Goal: Check status: Check status

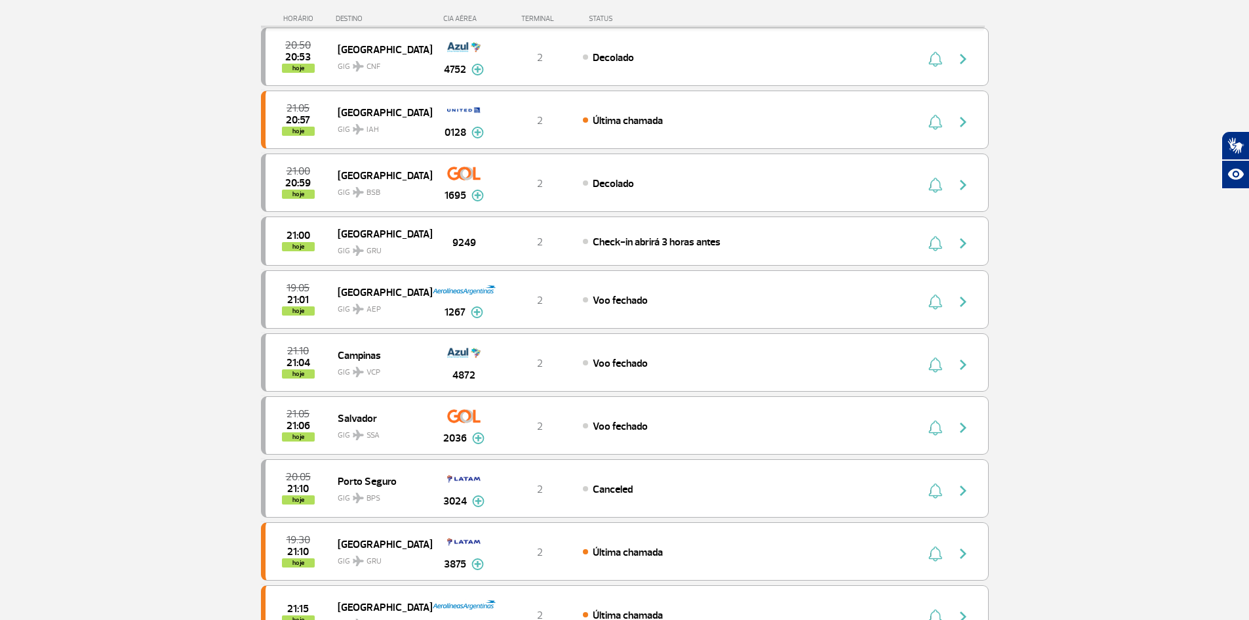
scroll to position [328, 0]
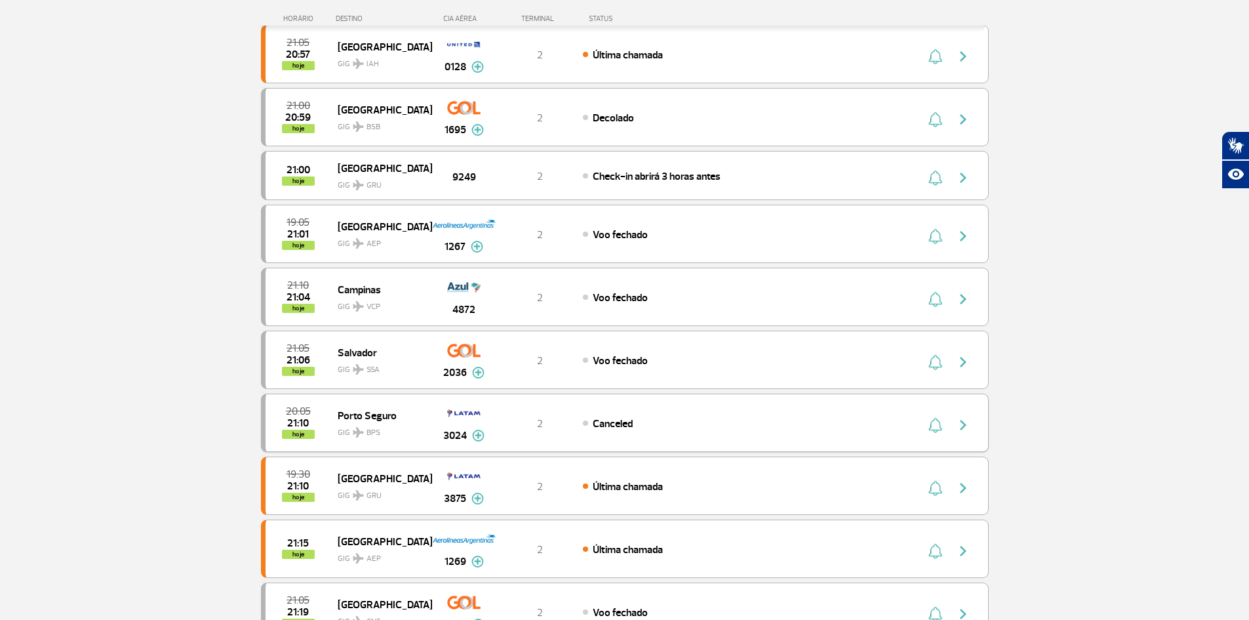
click at [563, 413] on div "20:05 21:10 hoje [GEOGRAPHIC_DATA] GIG BPS 3024 2 Canceled Parcerias: Aerolinea…" at bounding box center [625, 422] width 728 height 58
drag, startPoint x: 603, startPoint y: 418, endPoint x: 866, endPoint y: 390, distance: 263.8
click at [605, 418] on span "Canceled" at bounding box center [613, 423] width 40 height 13
click at [948, 422] on div at bounding box center [951, 423] width 72 height 18
click at [930, 426] on img "button" at bounding box center [936, 425] width 14 height 16
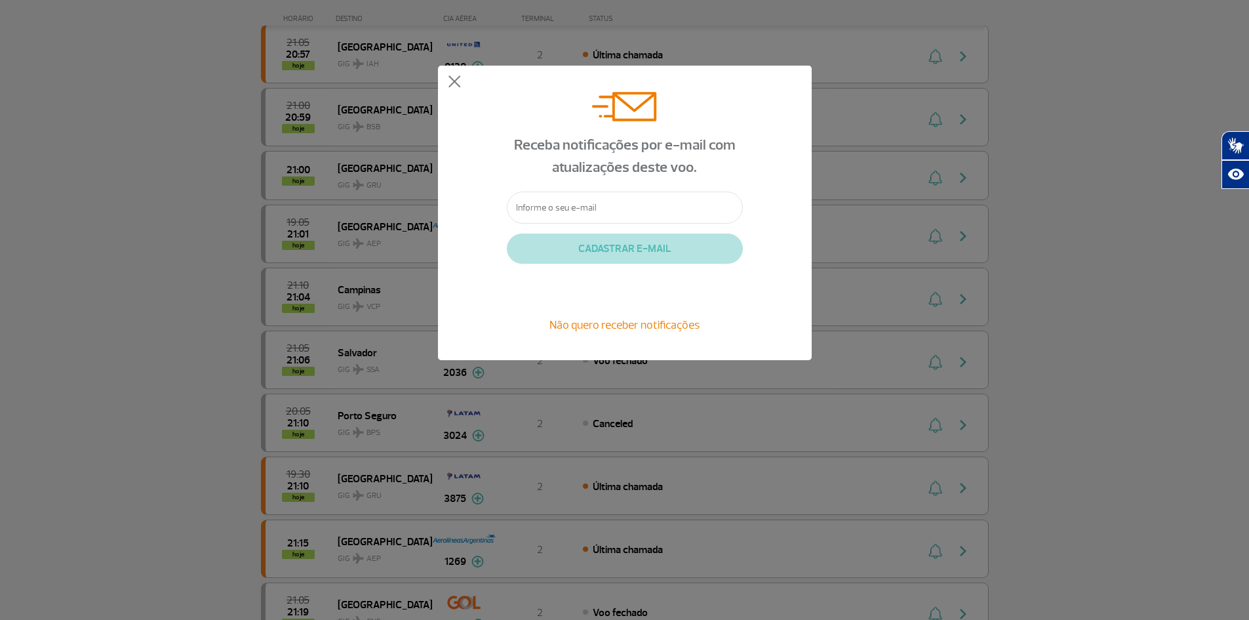
click at [615, 326] on span "Não quero receber notificações" at bounding box center [625, 324] width 150 height 14
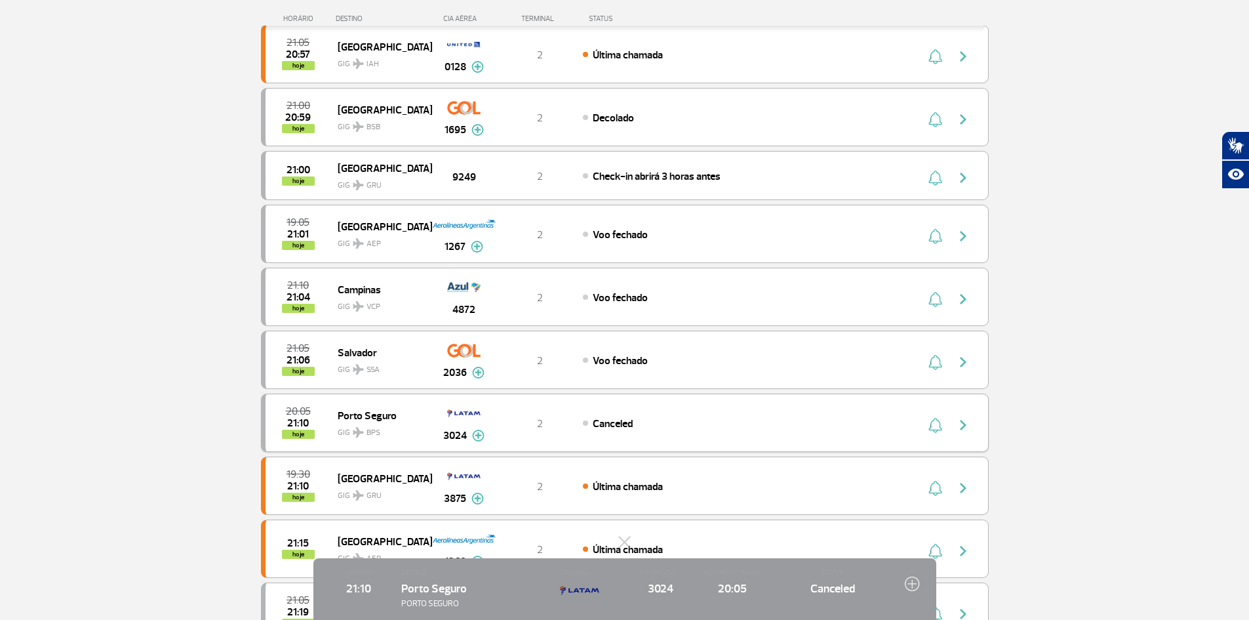
click at [966, 419] on img "button" at bounding box center [963, 425] width 16 height 16
click at [302, 420] on span "21:10" at bounding box center [298, 422] width 22 height 9
click at [973, 420] on button "button" at bounding box center [967, 422] width 30 height 21
click at [952, 423] on button "button" at bounding box center [967, 422] width 30 height 21
click at [959, 423] on img "button" at bounding box center [963, 425] width 16 height 16
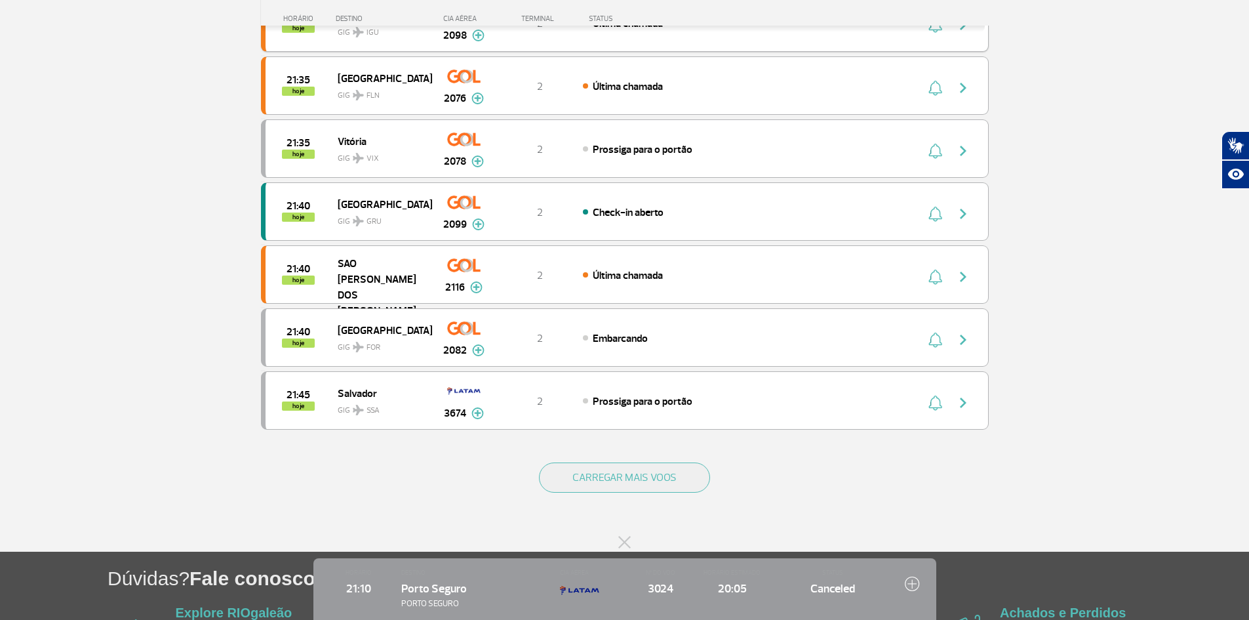
scroll to position [1049, 0]
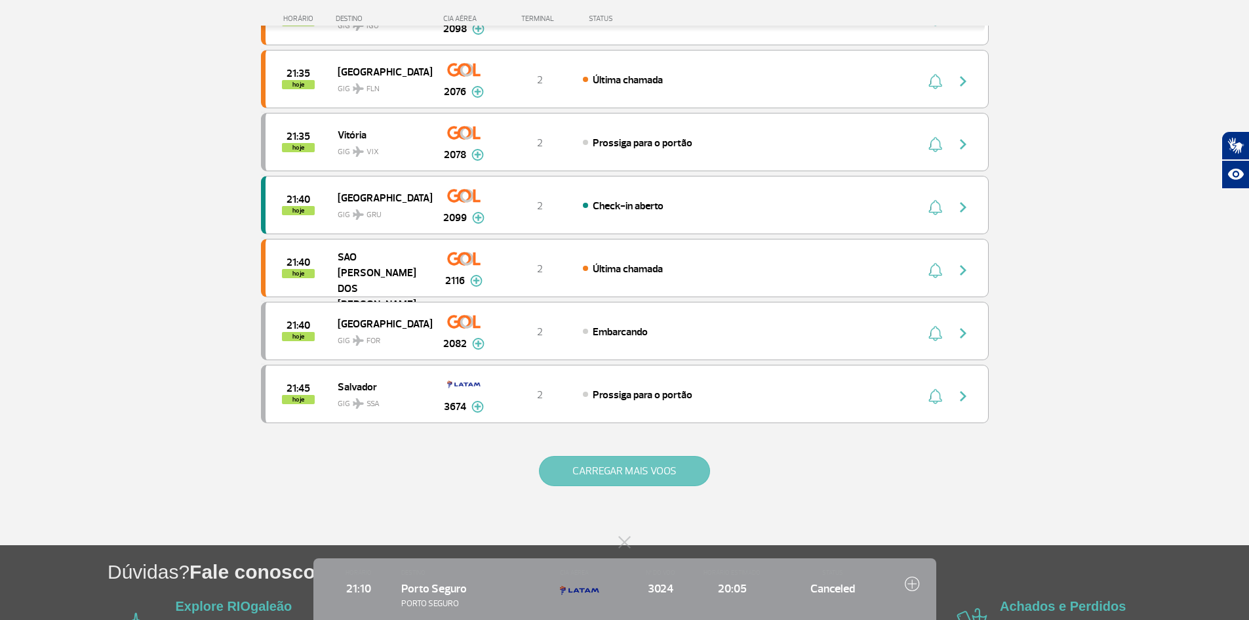
click at [609, 476] on button "CARREGAR MAIS VOOS" at bounding box center [624, 471] width 171 height 30
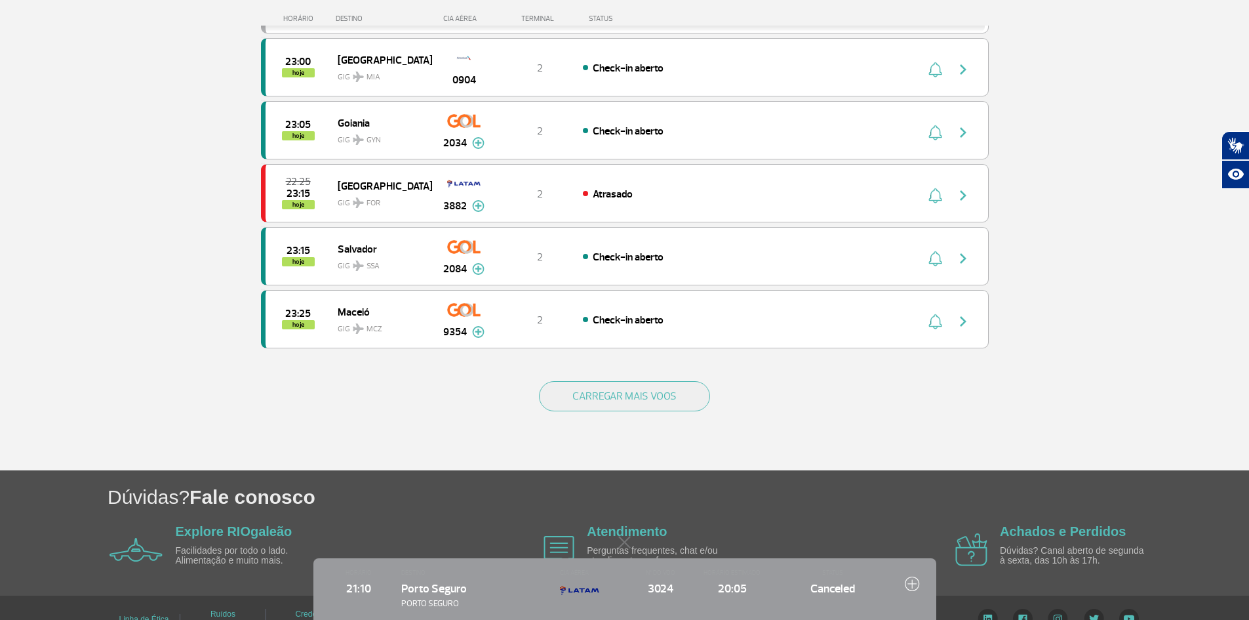
scroll to position [2407, 0]
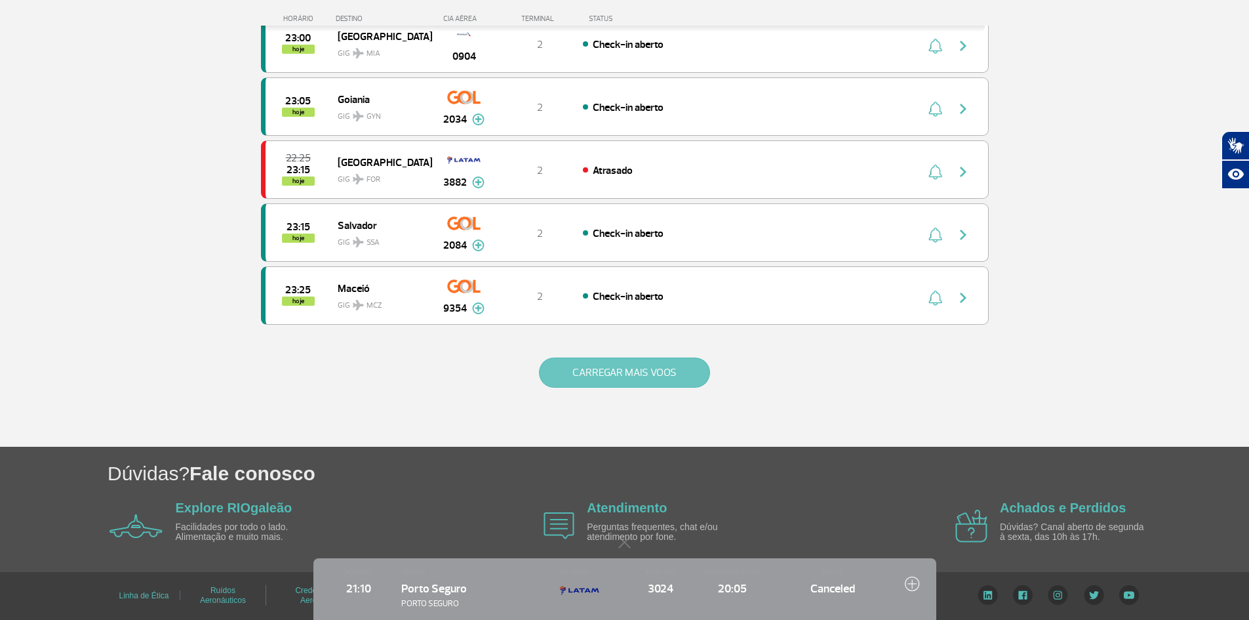
click at [626, 386] on button "CARREGAR MAIS VOOS" at bounding box center [624, 372] width 171 height 30
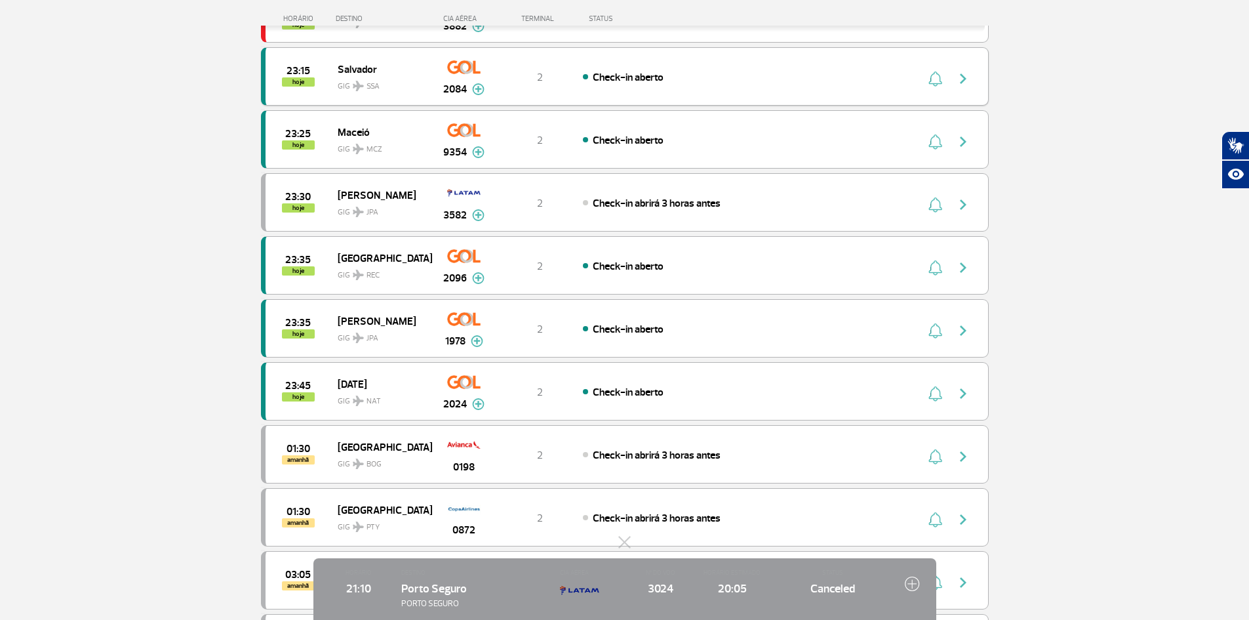
scroll to position [2603, 0]
